Goal: Book appointment/travel/reservation

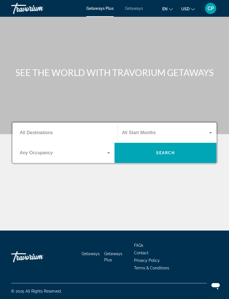
click at [129, 125] on div "Search widget" at bounding box center [167, 133] width 90 height 16
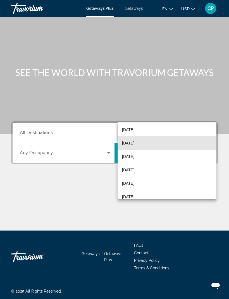
scroll to position [42, 0]
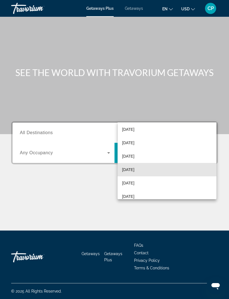
click at [134, 170] on span "[DATE]" at bounding box center [128, 169] width 12 height 7
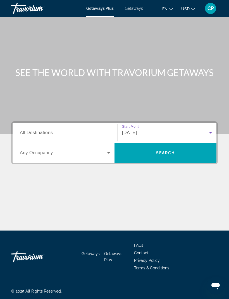
click at [172, 146] on span "Search widget" at bounding box center [166, 152] width 102 height 13
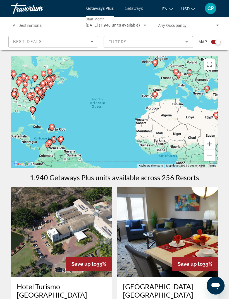
click at [136, 23] on span "[DATE] (1,940 units available)" at bounding box center [113, 25] width 54 height 4
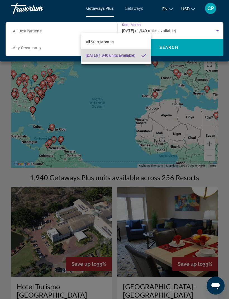
click at [138, 59] on mat-option "[DATE] (1,940 units available)" at bounding box center [116, 55] width 70 height 13
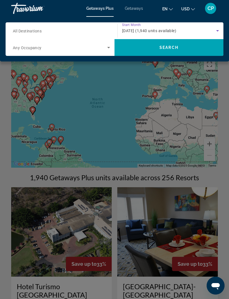
click at [156, 28] on div "[DATE] (1,940 units available)" at bounding box center [169, 30] width 94 height 7
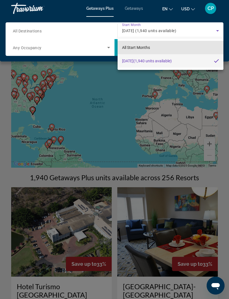
click at [146, 43] on mat-option "All Start Months" at bounding box center [171, 47] width 106 height 13
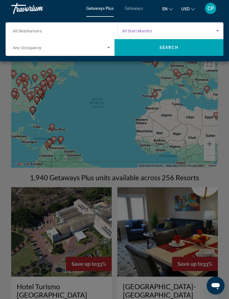
click at [221, 26] on div "Start Month All Start Months" at bounding box center [171, 31] width 106 height 16
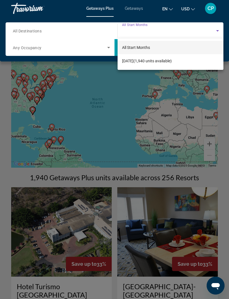
click at [215, 32] on div at bounding box center [114, 149] width 229 height 299
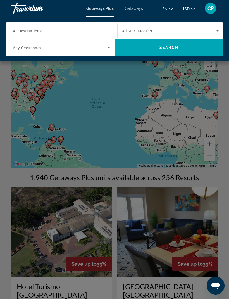
click at [188, 50] on span "Search widget" at bounding box center [169, 47] width 109 height 13
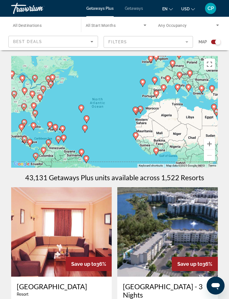
click at [124, 24] on span "Search widget" at bounding box center [115, 25] width 58 height 7
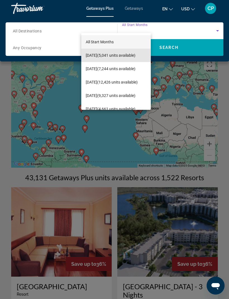
click at [131, 52] on span "[DATE] (5,041 units available)" at bounding box center [111, 55] width 50 height 7
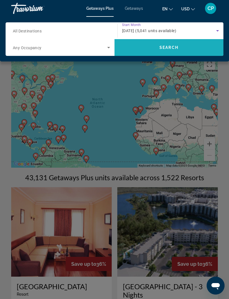
click at [193, 48] on span "Search widget" at bounding box center [169, 47] width 109 height 13
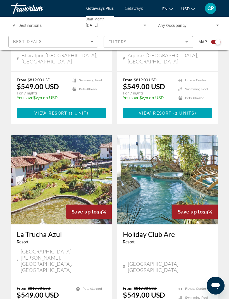
scroll to position [1095, 0]
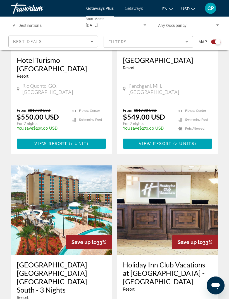
click at [58, 25] on input "Destination All Destinations" at bounding box center [43, 25] width 61 height 7
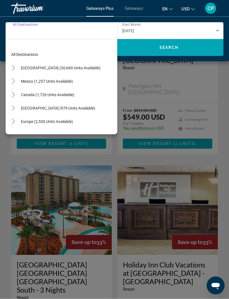
scroll to position [226, 0]
click at [91, 108] on span "[GEOGRAPHIC_DATA] (979 units available)" at bounding box center [58, 108] width 74 height 4
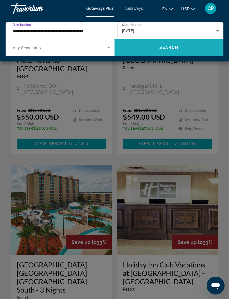
click at [185, 48] on span "Search widget" at bounding box center [169, 47] width 109 height 13
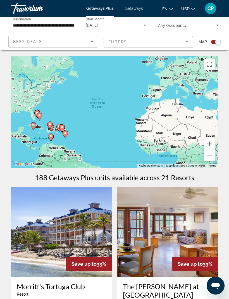
click at [67, 26] on input "**********" at bounding box center [43, 25] width 61 height 7
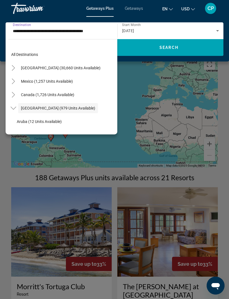
scroll to position [20, 0]
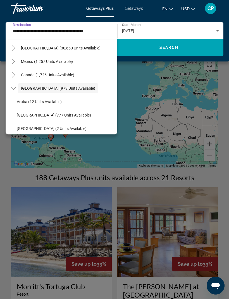
click at [76, 60] on span "Search widget" at bounding box center [47, 61] width 58 height 13
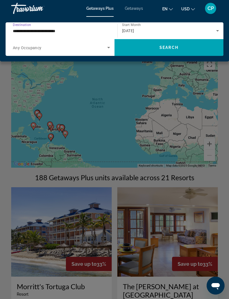
click at [184, 53] on span "Search widget" at bounding box center [169, 47] width 109 height 13
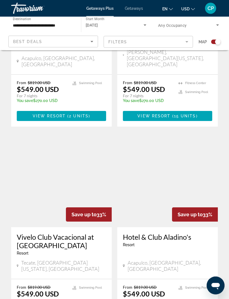
scroll to position [697, 0]
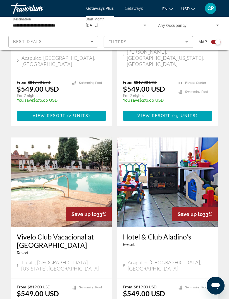
click at [121, 90] on div "Save up to 33% [GEOGRAPHIC_DATA] - This is an adults only resort [GEOGRAPHIC_DA…" at bounding box center [114, 123] width 212 height 1265
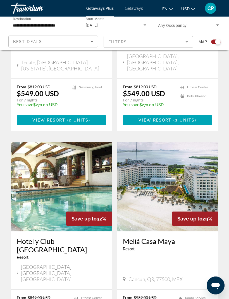
scroll to position [1141, 0]
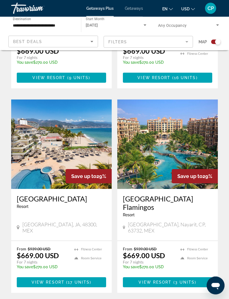
scroll to position [1099, 0]
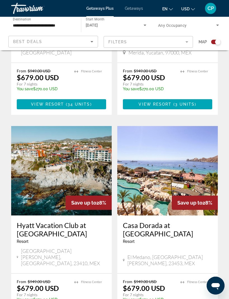
scroll to position [1124, 0]
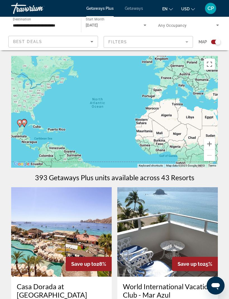
click at [59, 28] on input "**********" at bounding box center [43, 25] width 61 height 7
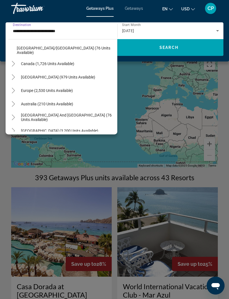
scroll to position [141, 0]
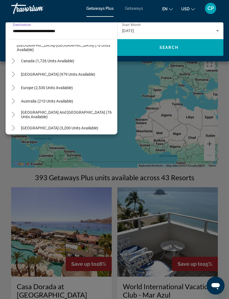
click at [14, 77] on mat-icon "Toggle Caribbean & Atlantic Islands (979 units available)" at bounding box center [13, 75] width 10 height 10
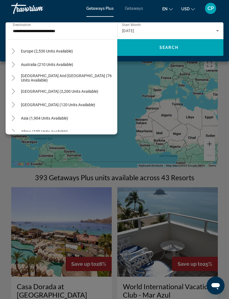
scroll to position [280, 0]
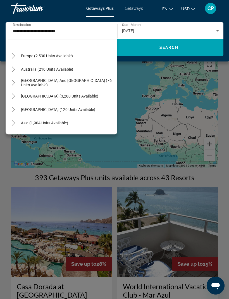
click at [86, 107] on span "Search widget" at bounding box center [58, 109] width 80 height 13
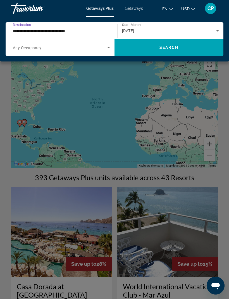
click at [79, 31] on input "**********" at bounding box center [60, 31] width 94 height 7
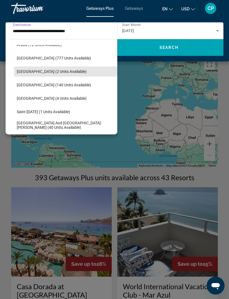
scroll to position [189, 0]
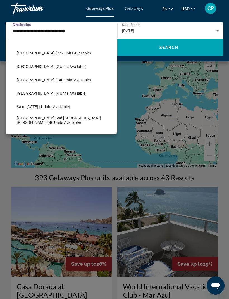
click at [46, 105] on span "Saint [DATE] (1 units available)" at bounding box center [43, 107] width 53 height 4
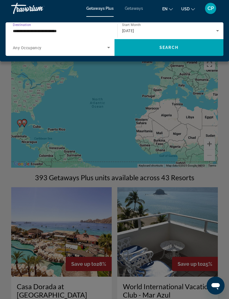
click at [180, 42] on span "Search widget" at bounding box center [169, 47] width 109 height 13
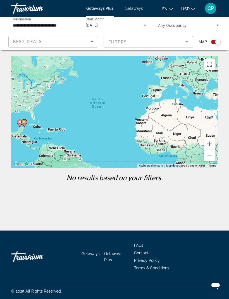
click at [54, 27] on input "**********" at bounding box center [43, 25] width 61 height 7
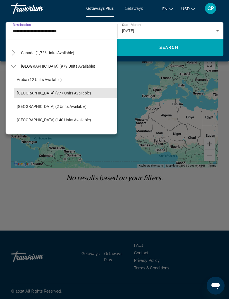
scroll to position [42, 0]
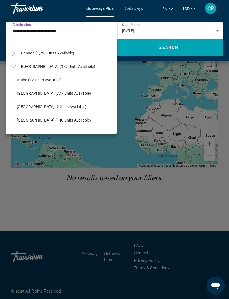
click at [82, 75] on span "Search widget" at bounding box center [65, 79] width 103 height 13
type input "**********"
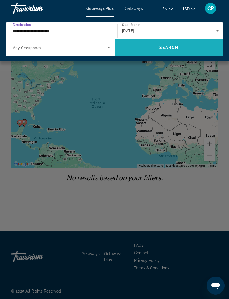
click at [179, 42] on span "Search widget" at bounding box center [169, 47] width 109 height 13
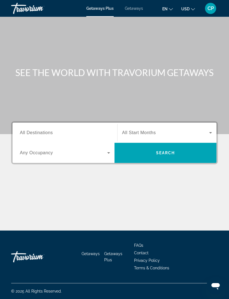
click at [99, 135] on input "Destination All Destinations" at bounding box center [65, 133] width 90 height 7
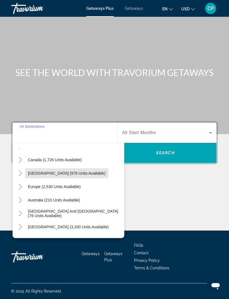
scroll to position [39, 0]
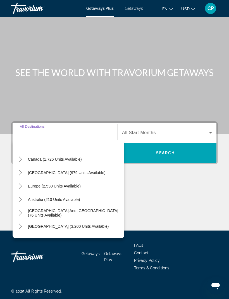
click at [19, 183] on icon "Toggle Europe (2,530 units available)" at bounding box center [21, 186] width 6 height 6
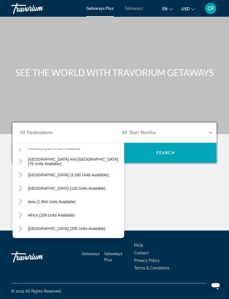
scroll to position [345, 0]
click at [22, 186] on icon "Toggle Central America (120 units available)" at bounding box center [21, 189] width 6 height 6
click at [24, 184] on mat-icon "Toggle Central America (120 units available)" at bounding box center [20, 189] width 10 height 10
click at [20, 172] on icon "Toggle South America (3,200 units available)" at bounding box center [20, 175] width 3 height 6
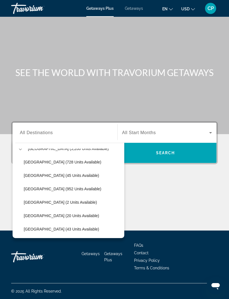
scroll to position [371, 0]
click at [65, 214] on span "Colombia (20 units available)" at bounding box center [61, 216] width 75 height 4
type input "**********"
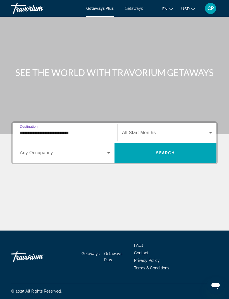
click at [151, 146] on span "Search widget" at bounding box center [166, 152] width 102 height 13
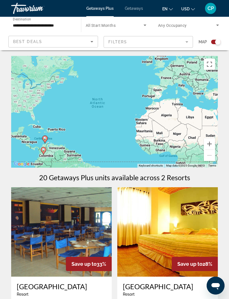
click at [59, 23] on input "**********" at bounding box center [43, 25] width 61 height 7
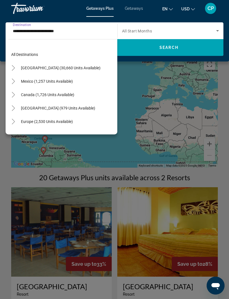
scroll to position [141, 0]
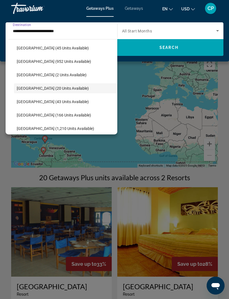
click at [57, 61] on span "Brazil (952 units available)" at bounding box center [54, 61] width 74 height 4
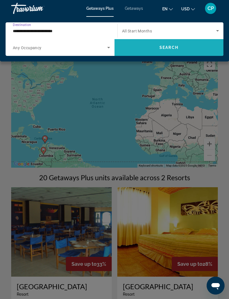
click at [192, 51] on span "Search widget" at bounding box center [169, 47] width 109 height 13
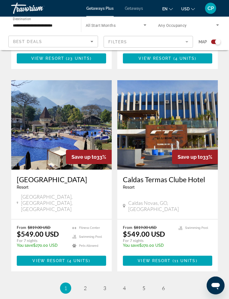
scroll to position [1126, 0]
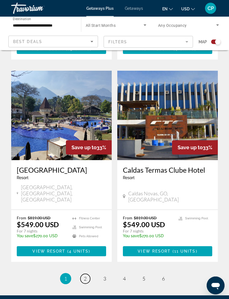
click at [85, 276] on span "2" at bounding box center [85, 279] width 3 height 6
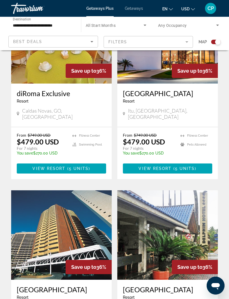
scroll to position [395, 0]
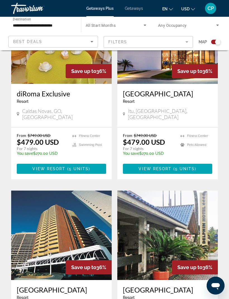
click at [53, 28] on input "**********" at bounding box center [43, 25] width 61 height 7
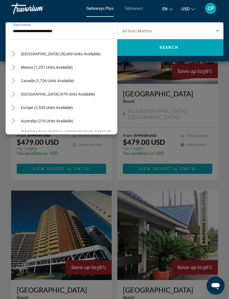
scroll to position [14, 0]
click at [84, 92] on span "[GEOGRAPHIC_DATA] (979 units available)" at bounding box center [58, 94] width 74 height 4
type input "**********"
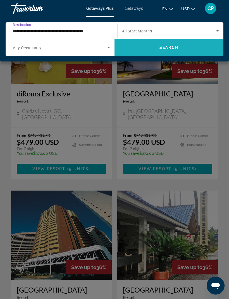
click at [148, 46] on span "Search widget" at bounding box center [169, 47] width 109 height 13
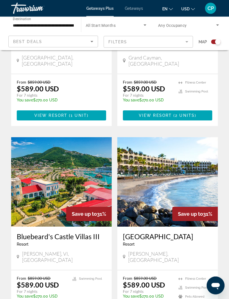
scroll to position [1054, 0]
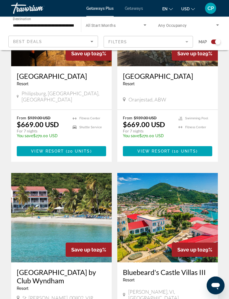
scroll to position [829, 0]
